Goal: Task Accomplishment & Management: Manage account settings

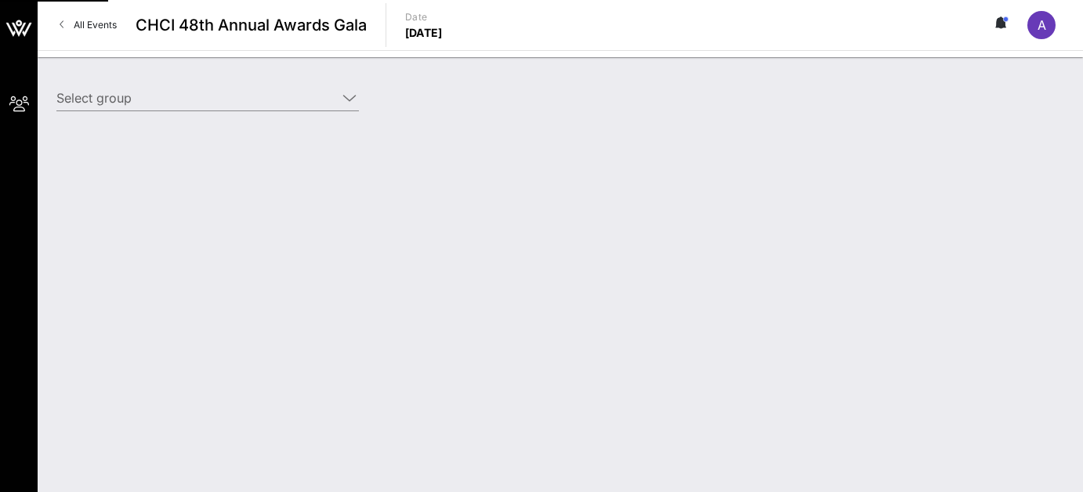
type input "Cisco (Cisco) [[PERSON_NAME], [EMAIL_ADDRESS][DOMAIN_NAME]]"
